Goal: Find contact information

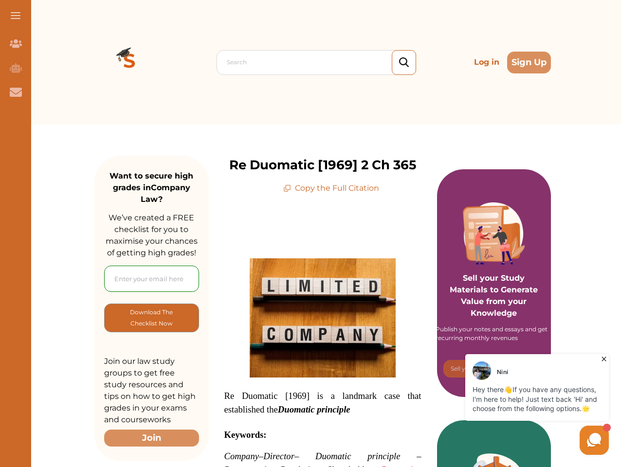
click at [16, 16] on span at bounding box center [16, 15] width 10 height 1
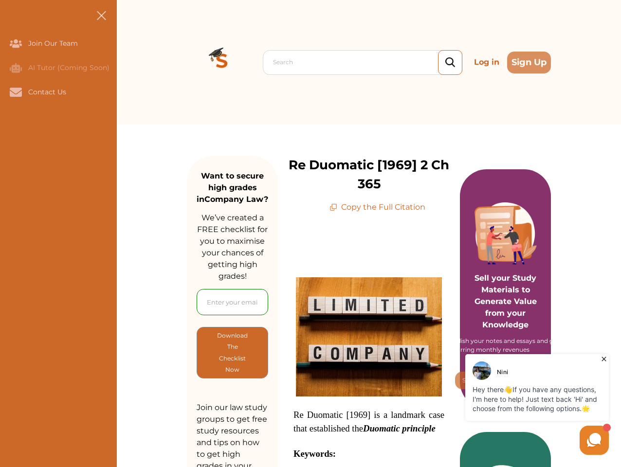
click at [16, 43] on icon "Join Our Team" at bounding box center [16, 43] width 12 height 8
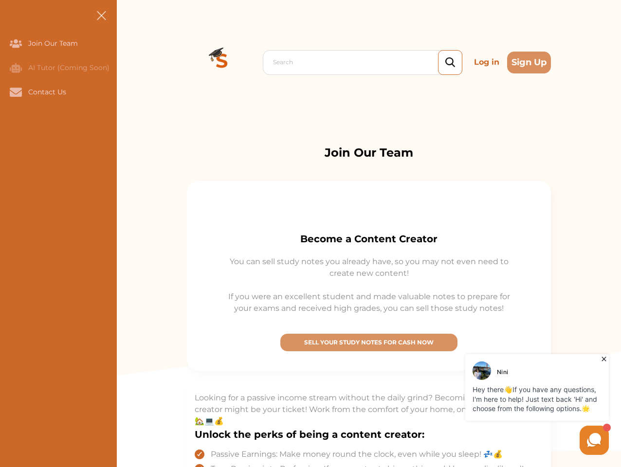
click at [16, 68] on icon "AI Tutor (Coming Soon)" at bounding box center [16, 68] width 12 height 10
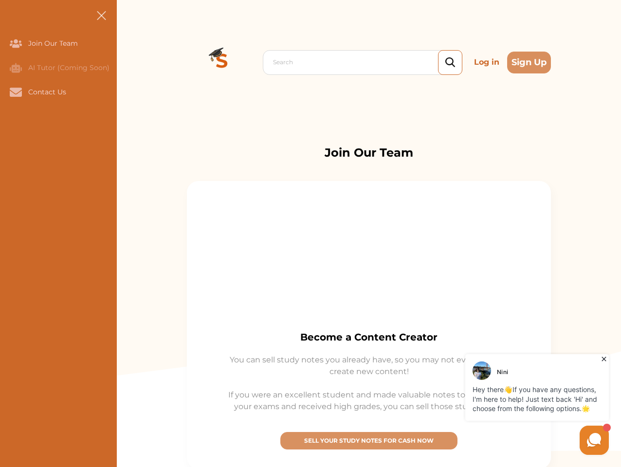
click at [16, 92] on icon "Contact Us" at bounding box center [16, 92] width 12 height 9
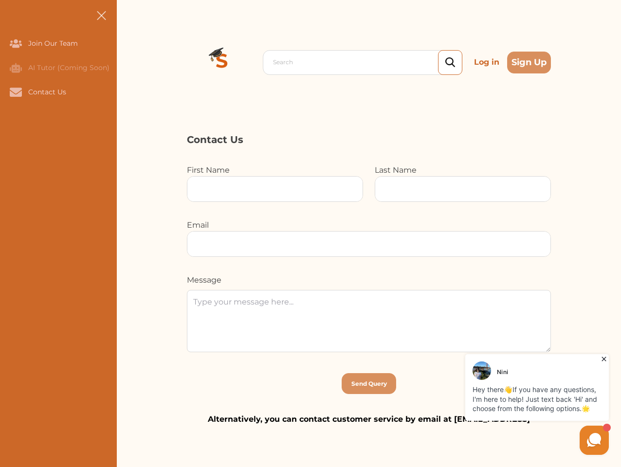
click at [129, 62] on div "Search Log in Sign Up Search Log in Sign Up" at bounding box center [369, 62] width 504 height 125
click at [487, 62] on p "Log in" at bounding box center [486, 62] width 33 height 19
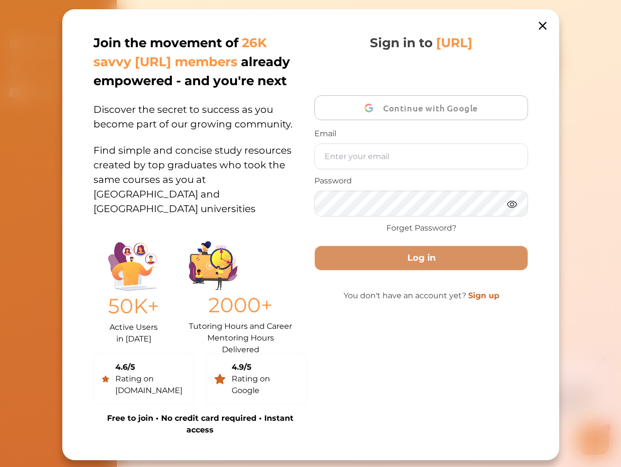
click at [529, 62] on div "Join the movement of 26K savvy [URL] members already empowered - and you're nex…" at bounding box center [310, 234] width 497 height 451
click at [151, 318] on p "50K+" at bounding box center [133, 306] width 51 height 31
